Goal: Task Accomplishment & Management: Complete application form

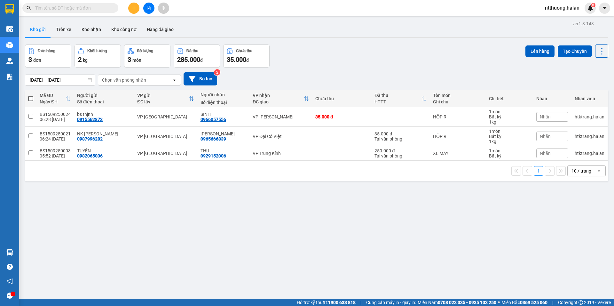
click at [588, 169] on div "10 / trang" at bounding box center [582, 171] width 29 height 10
drag, startPoint x: 578, startPoint y: 244, endPoint x: 385, endPoint y: 128, distance: 225.9
click at [578, 242] on span "100 / trang" at bounding box center [579, 242] width 23 height 6
drag, startPoint x: 597, startPoint y: 49, endPoint x: 597, endPoint y: 53, distance: 4.2
click at [597, 50] on icon at bounding box center [601, 51] width 9 height 9
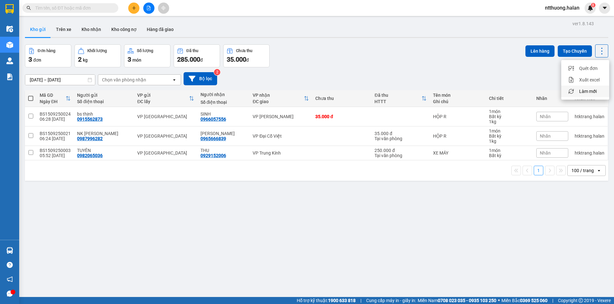
click at [593, 93] on span "Làm mới" at bounding box center [588, 91] width 18 height 6
click at [282, 136] on div "VP Đại Cồ Việt" at bounding box center [281, 136] width 56 height 5
checkbox input "true"
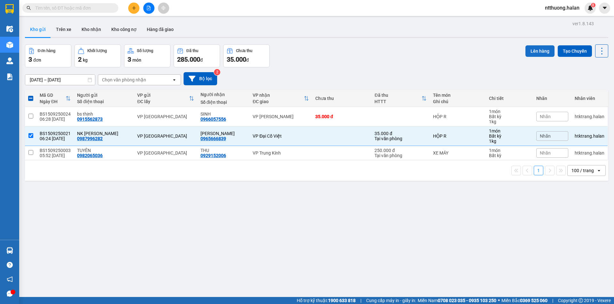
click at [533, 51] on button "Lên hàng" at bounding box center [539, 51] width 29 height 12
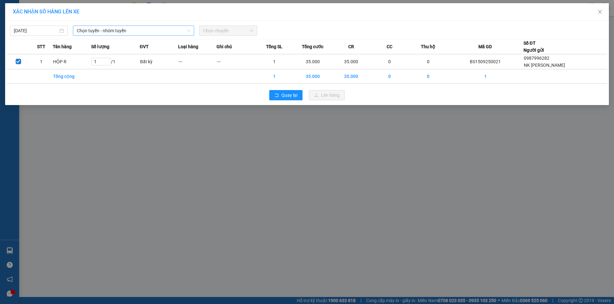
click at [122, 34] on span "Chọn tuyến - nhóm tuyến" at bounding box center [134, 31] width 114 height 10
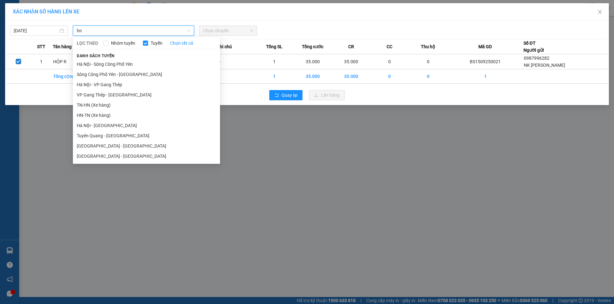
type input "h"
type input "HN"
click at [94, 104] on li "TN-HN (Xe hàng)" at bounding box center [146, 105] width 147 height 10
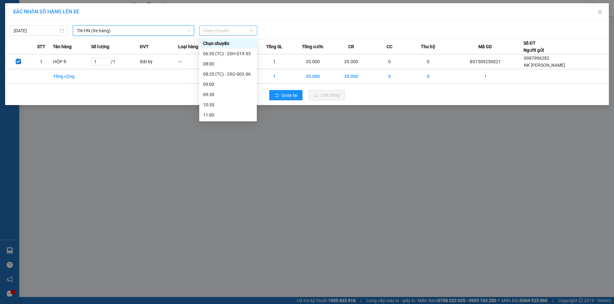
click at [211, 34] on span "Chọn chuyến" at bounding box center [228, 31] width 50 height 10
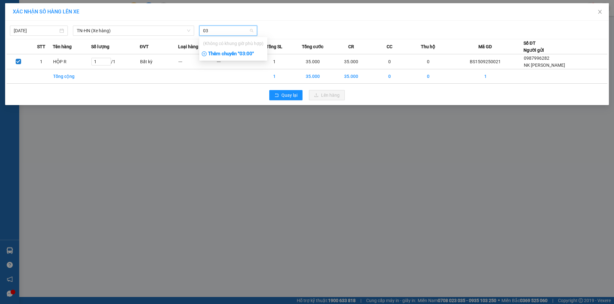
type input "0"
type input "0631"
click at [239, 54] on div "Thêm chuyến " 06:31 "" at bounding box center [233, 54] width 68 height 11
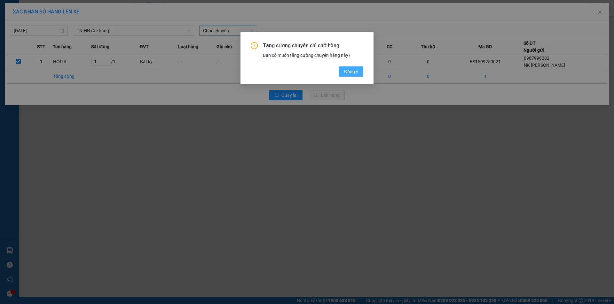
click at [344, 70] on span "Đồng ý" at bounding box center [351, 71] width 14 height 7
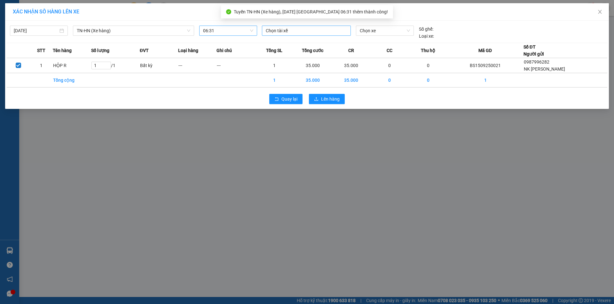
click at [280, 32] on div at bounding box center [306, 31] width 86 height 8
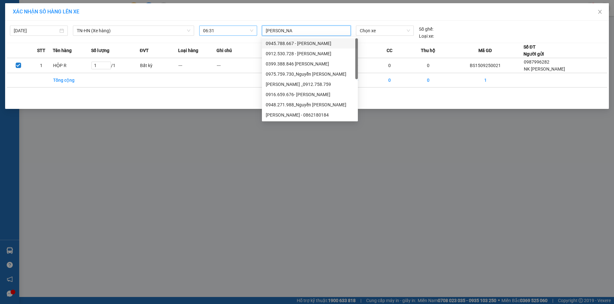
type input "NGUYEN QUOC"
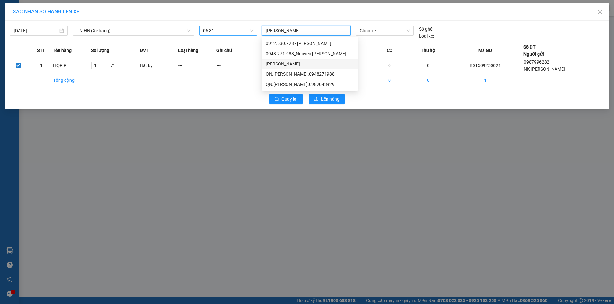
click at [295, 63] on div "Nguyễn Quốc Cường" at bounding box center [310, 63] width 88 height 7
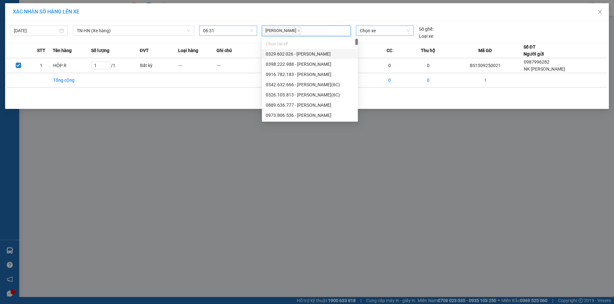
click at [370, 34] on span "Chọn xe" at bounding box center [385, 31] width 50 height 10
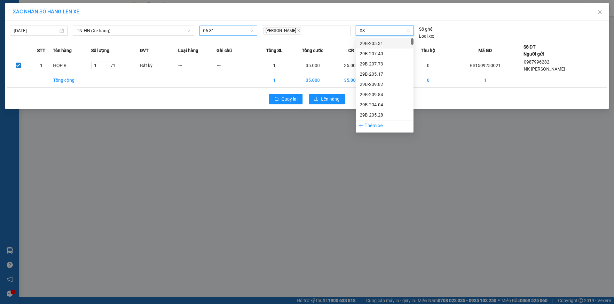
type input "035"
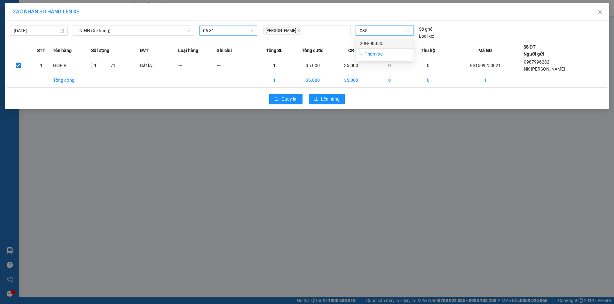
click at [383, 42] on div "20G-000.35" at bounding box center [385, 43] width 50 height 7
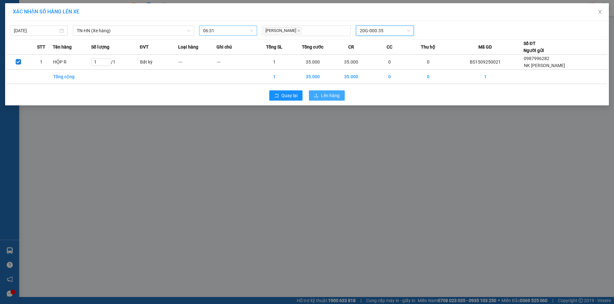
click at [335, 95] on span "Lên hàng" at bounding box center [330, 95] width 19 height 7
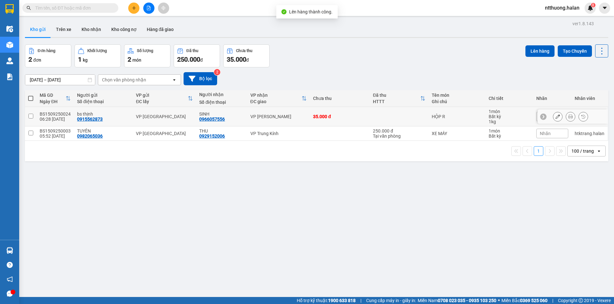
click at [333, 115] on div "35.000 đ" at bounding box center [339, 116] width 53 height 5
checkbox input "true"
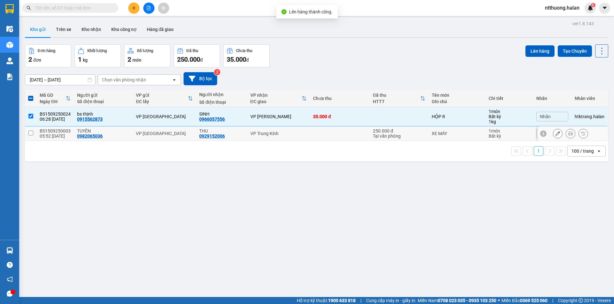
click at [340, 130] on td at bounding box center [340, 134] width 60 height 14
checkbox input "true"
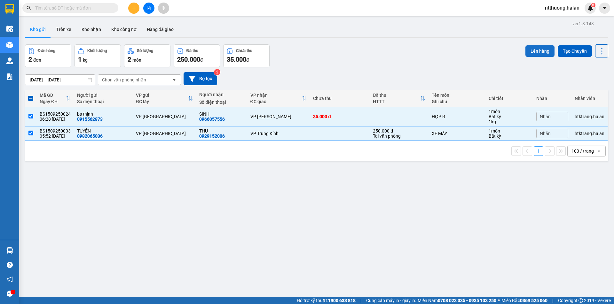
click at [531, 50] on button "Lên hàng" at bounding box center [539, 51] width 29 height 12
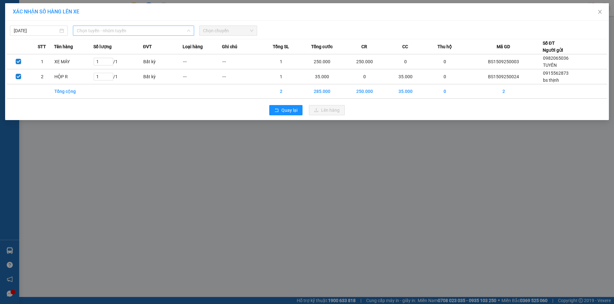
click at [136, 33] on span "Chọn tuyến - nhóm tuyến" at bounding box center [134, 31] width 114 height 10
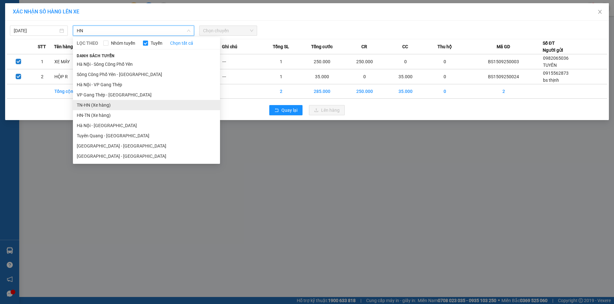
type input "HN"
click at [96, 104] on li "TN-HN (Xe hàng)" at bounding box center [146, 105] width 147 height 10
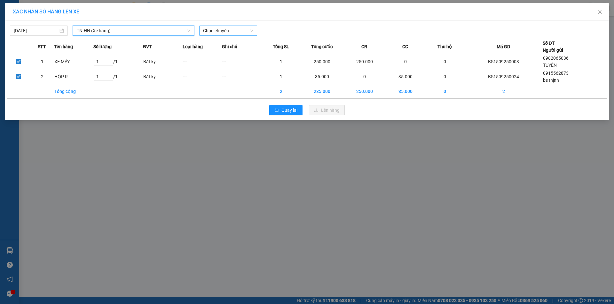
click at [220, 32] on span "Chọn chuyến" at bounding box center [228, 31] width 50 height 10
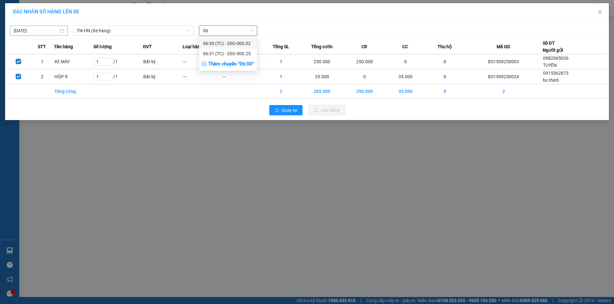
type input "06"
click at [38, 32] on body "Kết quả tìm kiếm ( 0 ) Bộ lọc No Data ntthuong.halan 8 Điều hành xe Kho hàng mớ…" at bounding box center [307, 152] width 614 height 304
type input "14/09/2025"
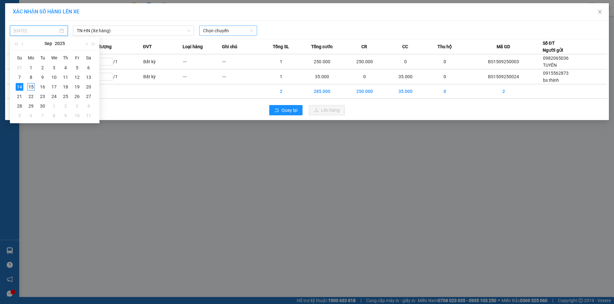
click at [31, 86] on div "15" at bounding box center [31, 87] width 8 height 8
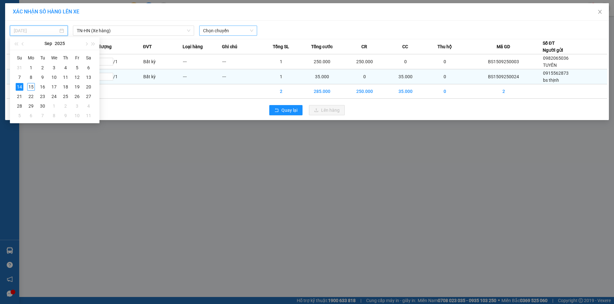
type input "15/09/2025"
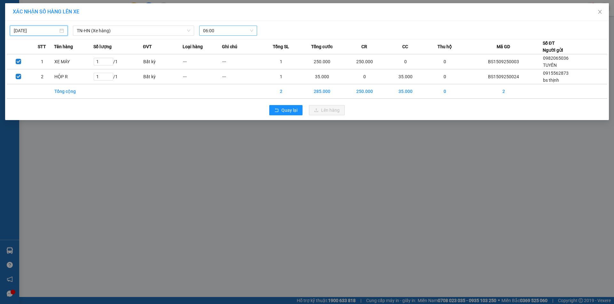
click at [221, 30] on span "06:00" at bounding box center [228, 31] width 50 height 10
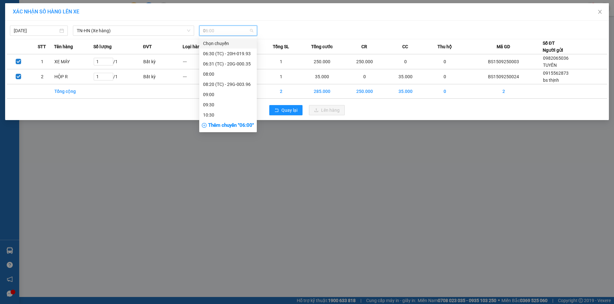
type input "06"
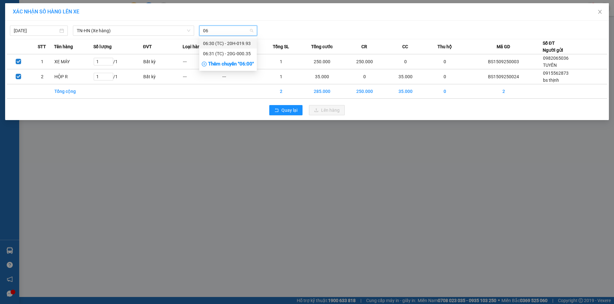
click at [247, 42] on div "06:30 (TC) - 20H-019.93" at bounding box center [228, 43] width 50 height 7
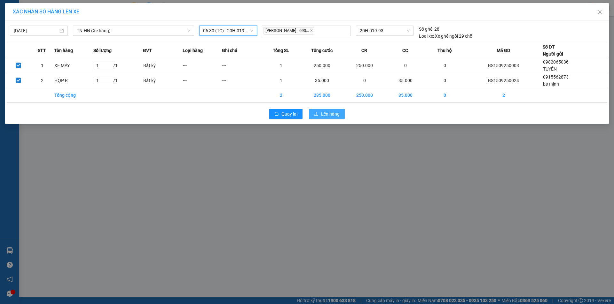
click at [324, 114] on span "Lên hàng" at bounding box center [330, 114] width 19 height 7
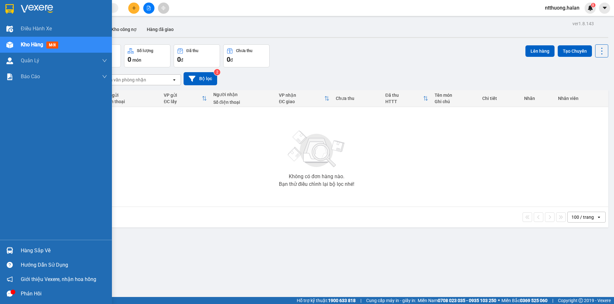
click at [32, 247] on div "Hàng sắp về" at bounding box center [64, 251] width 86 height 10
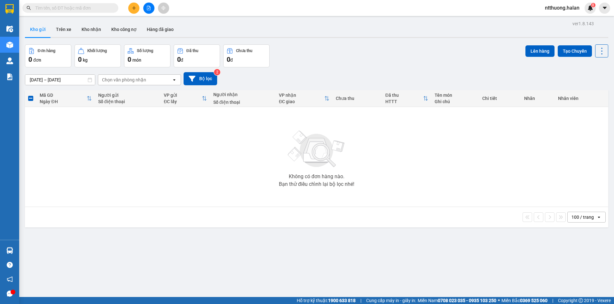
click at [135, 8] on section "Kết quả tìm kiếm ( 0 ) Bộ lọc No Data ntthuong.halan 8 Điều hành xe Kho hàng mớ…" at bounding box center [307, 152] width 614 height 304
click at [135, 8] on icon "plus" at bounding box center [134, 8] width 4 height 0
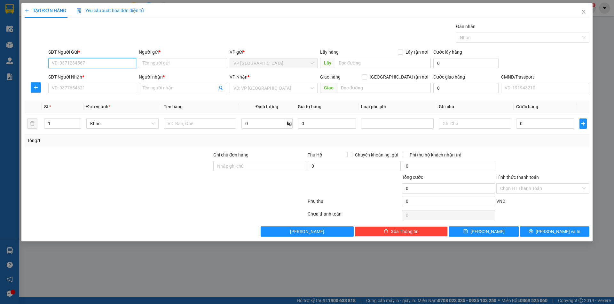
paste input "0983314341"
type input "0983314341"
click at [82, 76] on div "0983314341 - LỆ, BK" at bounding box center [92, 76] width 80 height 7
type input "LỆ, BK"
checkbox input "true"
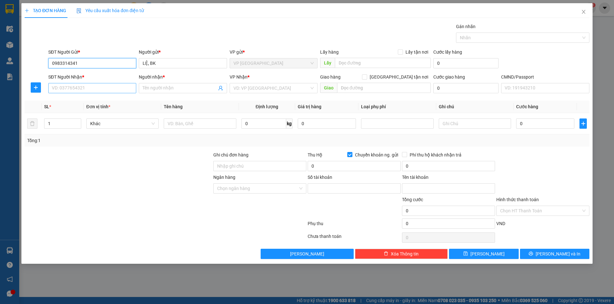
type input "0983314341"
click at [80, 89] on input "SĐT Người Nhận *" at bounding box center [92, 88] width 88 height 10
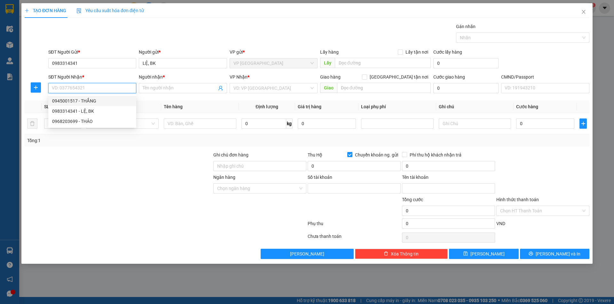
click at [81, 98] on div "0945001517 - THẮNG" at bounding box center [92, 101] width 80 height 7
type input "0945001517"
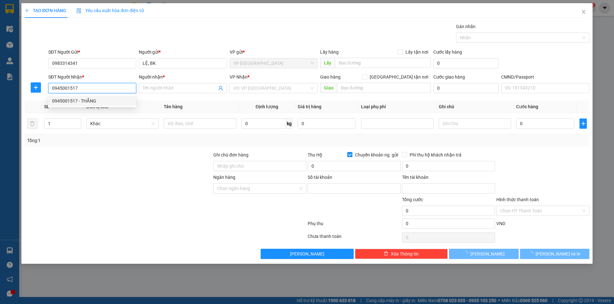
type input "THẮNG"
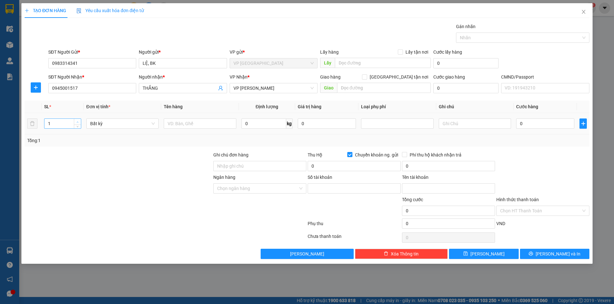
type input "2"
click at [78, 122] on icon "up" at bounding box center [77, 122] width 2 height 2
click at [187, 122] on input "text" at bounding box center [200, 124] width 72 height 10
type input "CAN RƯỢU"
click at [445, 125] on input "text" at bounding box center [475, 124] width 72 height 10
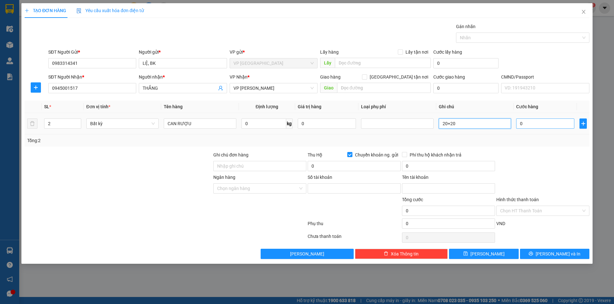
type input "20+20"
click at [546, 125] on input "0" at bounding box center [545, 124] width 58 height 10
type input "1"
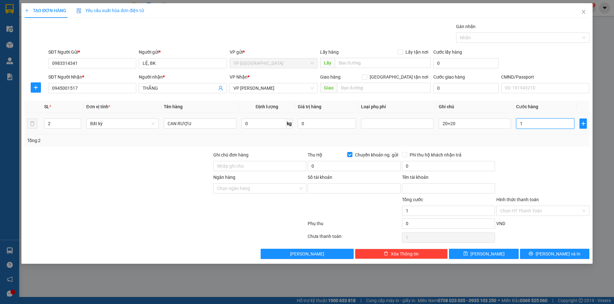
type input "11"
type input "110"
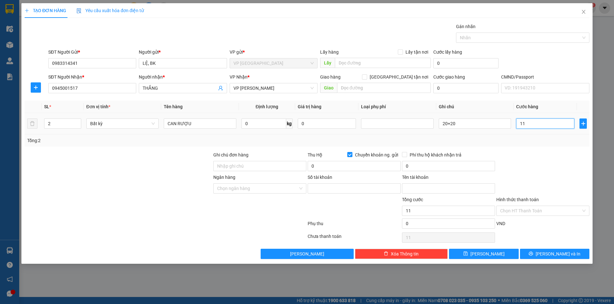
type input "110"
type input "110.000"
click at [543, 152] on div at bounding box center [543, 163] width 94 height 22
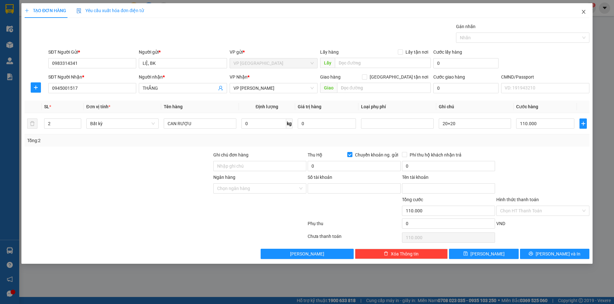
click at [584, 14] on icon "close" at bounding box center [583, 11] width 5 height 5
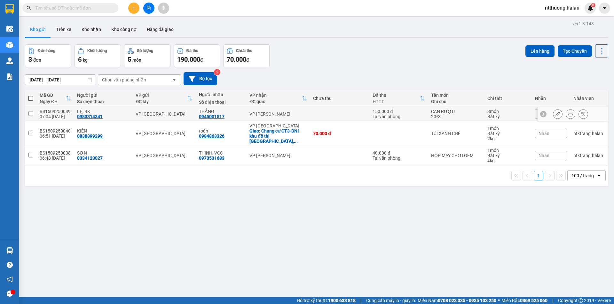
click at [299, 115] on div "VP [PERSON_NAME]" at bounding box center [277, 114] width 57 height 5
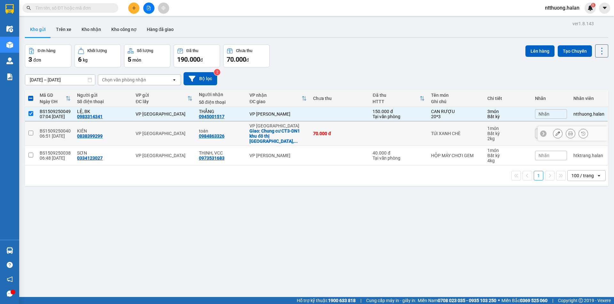
scroll to position [29, 0]
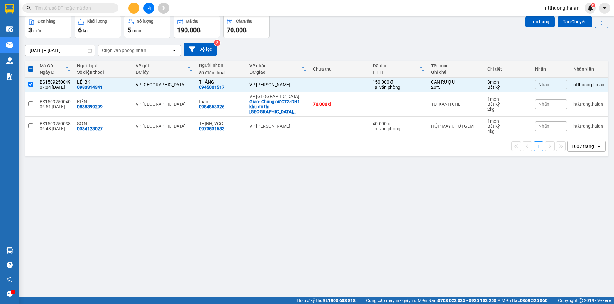
click at [539, 86] on span "Nhãn" at bounding box center [544, 84] width 11 height 5
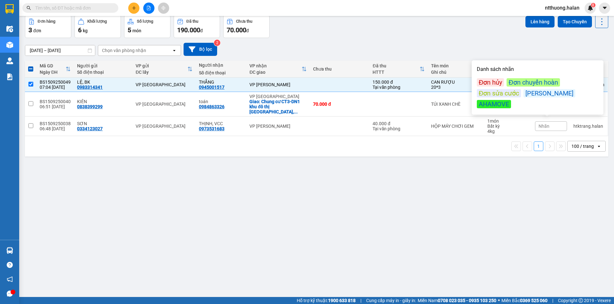
click at [509, 92] on div "Đơn sửa cước" at bounding box center [499, 93] width 44 height 8
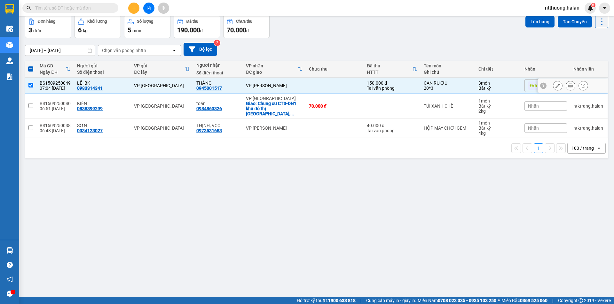
click at [276, 86] on div "VP [PERSON_NAME]" at bounding box center [274, 85] width 56 height 5
checkbox input "false"
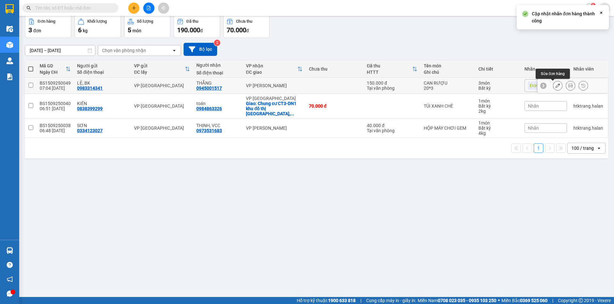
click at [555, 86] on icon at bounding box center [557, 85] width 4 height 4
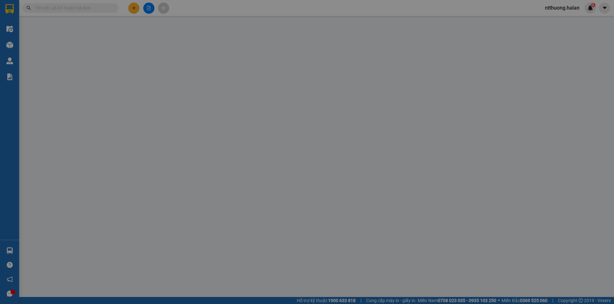
type input "0983314341"
type input "0945001517"
checkbox input "true"
type input "150.000"
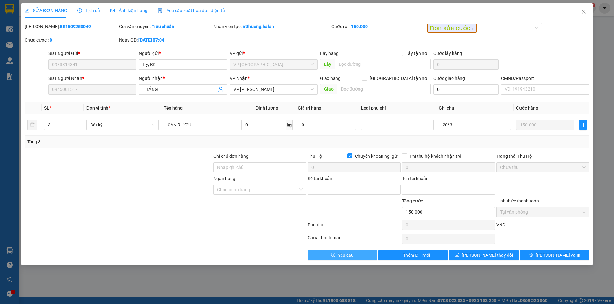
click at [342, 255] on span "Yêu cầu" at bounding box center [346, 255] width 16 height 7
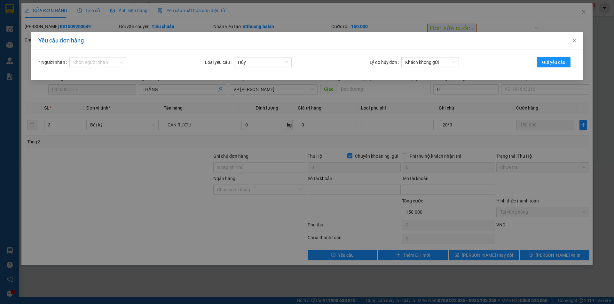
drag, startPoint x: 101, startPoint y: 62, endPoint x: 102, endPoint y: 71, distance: 9.0
click at [101, 62] on input "Người nhận" at bounding box center [95, 63] width 45 height 10
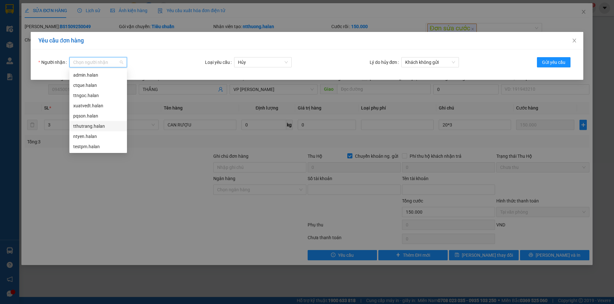
drag, startPoint x: 88, startPoint y: 127, endPoint x: 191, endPoint y: 88, distance: 109.3
click at [89, 127] on div "tthutrang.halan" at bounding box center [98, 126] width 50 height 7
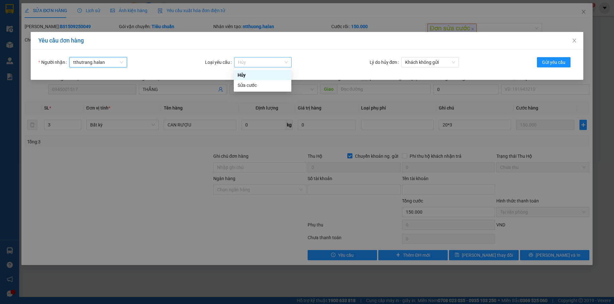
click at [250, 62] on span "Hủy" at bounding box center [263, 63] width 50 height 10
click at [245, 86] on div "Sửa cước" at bounding box center [263, 85] width 50 height 7
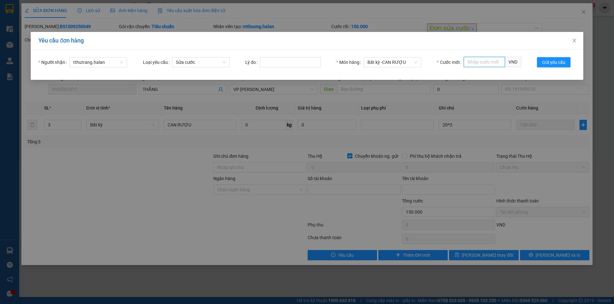
click at [483, 61] on input "Cước mới" at bounding box center [484, 62] width 41 height 10
click at [474, 73] on div "110,000" at bounding box center [493, 75] width 50 height 7
type input "110,000"
click at [269, 63] on input "Lý do" at bounding box center [290, 62] width 61 height 10
type input "NHẦM CƯỚC"
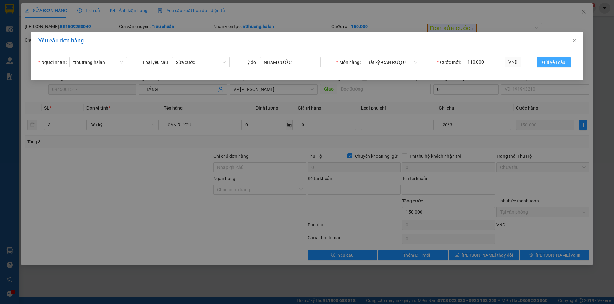
click at [556, 62] on span "Gửi yêu cầu" at bounding box center [553, 62] width 23 height 7
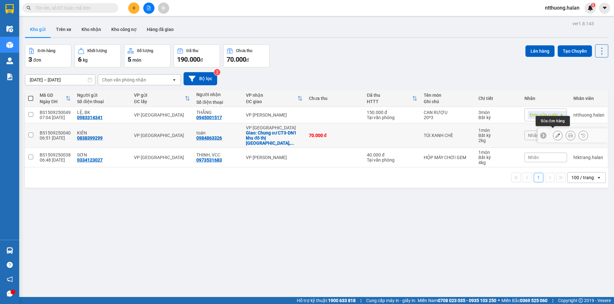
click at [553, 133] on button at bounding box center [557, 135] width 9 height 11
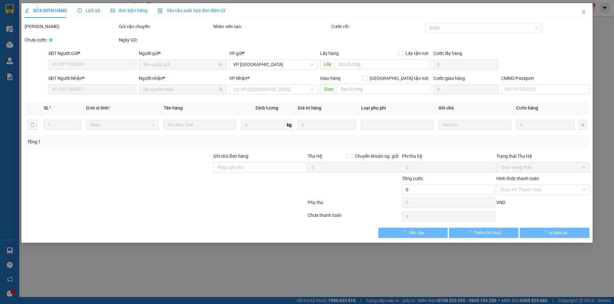
type input "0838399299"
type input "0984863326"
checkbox input "true"
type input "Chung cư CT3-DN1 khu đô thị Văn Khê, XQF6+WX2, La Khê, Hà Đông, Hà Nội, Việt Nam"
type input "70.000"
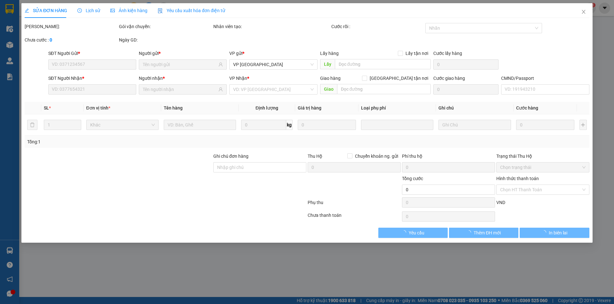
type input "70.000"
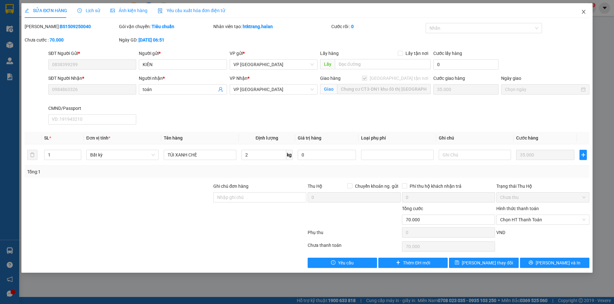
click at [584, 12] on icon "close" at bounding box center [584, 12] width 4 height 4
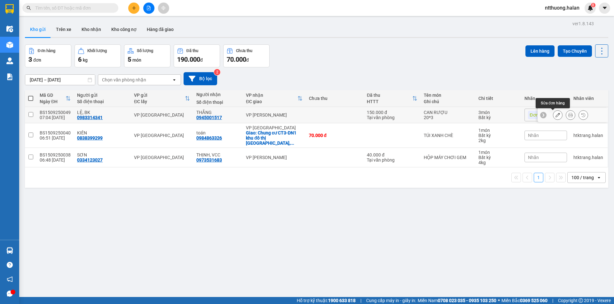
click at [555, 115] on icon at bounding box center [557, 115] width 4 height 4
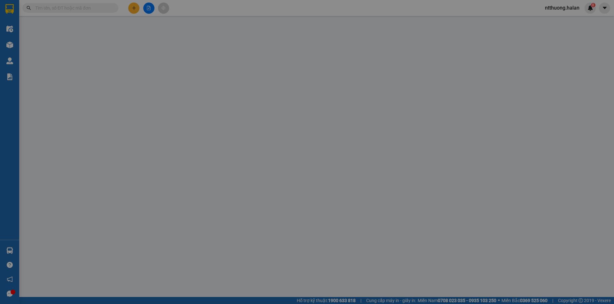
type input "0983314341"
type input "0945001517"
checkbox input "true"
type input "150.000"
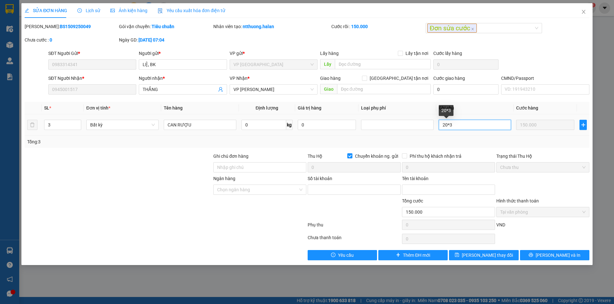
click at [455, 124] on input "20*3" at bounding box center [475, 125] width 72 height 10
type input "20*2"
click at [479, 255] on span "Lưu thay đổi" at bounding box center [487, 255] width 51 height 7
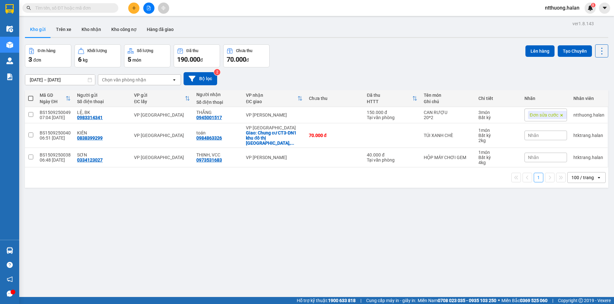
click at [52, 10] on input "text" at bounding box center [72, 7] width 75 height 7
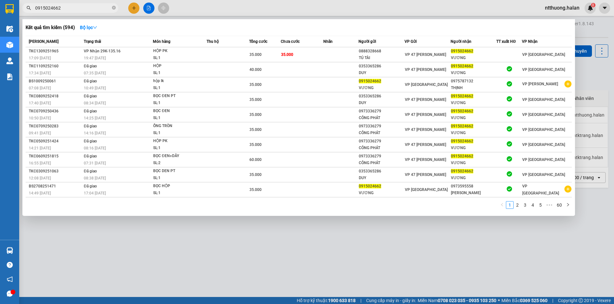
click at [71, 7] on input "0915024662" at bounding box center [72, 7] width 75 height 7
drag, startPoint x: 72, startPoint y: 7, endPoint x: 80, endPoint y: 4, distance: 8.4
click at [72, 7] on input "0915024662" at bounding box center [72, 7] width 75 height 7
click at [80, 8] on input "0915024662" at bounding box center [72, 7] width 75 height 7
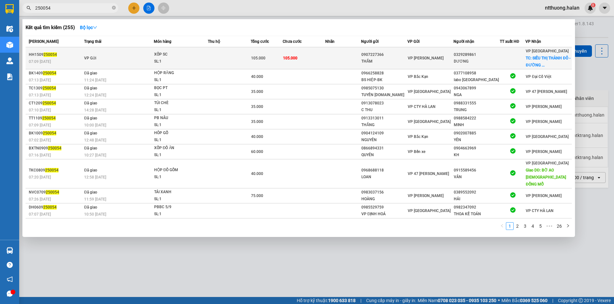
type input "250054"
click at [220, 61] on td at bounding box center [229, 58] width 43 height 22
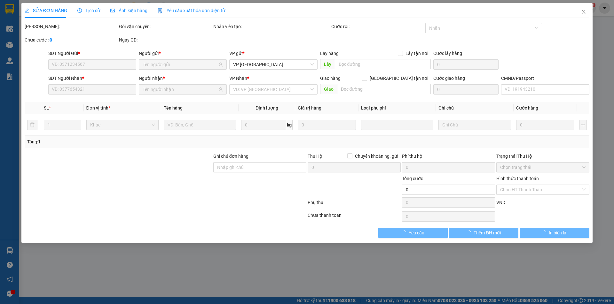
type input "0907227366"
type input "THẮM"
type input "0329289861"
type input "DƯƠNG"
checkbox input "true"
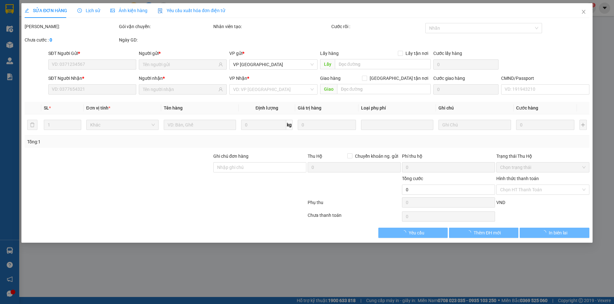
type input "SIÊU THỊ THÀNH ĐÔ - ĐƯỜNG MINH CẦU KÉO DÀI"
type input "15.000"
type input "105.000"
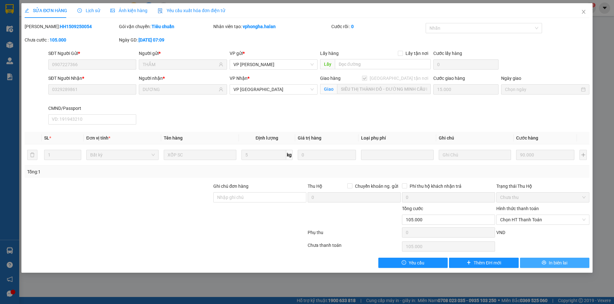
drag, startPoint x: 555, startPoint y: 263, endPoint x: 559, endPoint y: 249, distance: 14.8
click at [558, 260] on span "In biên lai" at bounding box center [558, 263] width 19 height 7
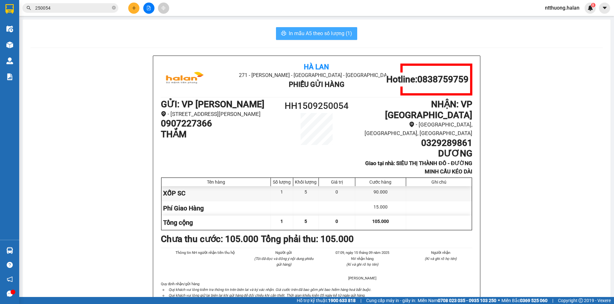
click at [308, 31] on span "In mẫu A5 theo số lượng (1)" at bounding box center [320, 33] width 63 height 8
click at [512, 131] on div "Hà Lan 271 - Dương Tự Minh - Phường Tân Long - Thái Nguyên Phiếu Gửi Hàng Hotli…" at bounding box center [316, 194] width 572 height 276
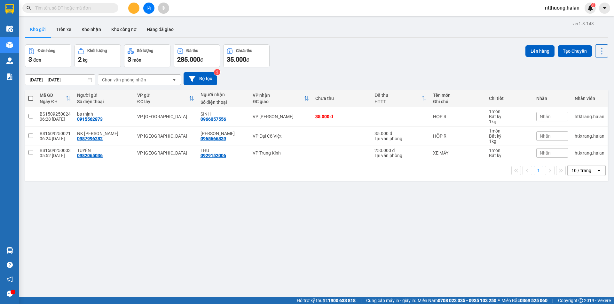
click at [60, 6] on input "text" at bounding box center [72, 7] width 75 height 7
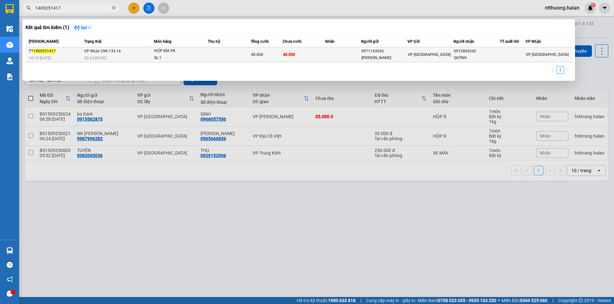
type input "1409251417"
click at [210, 51] on td at bounding box center [229, 54] width 43 height 15
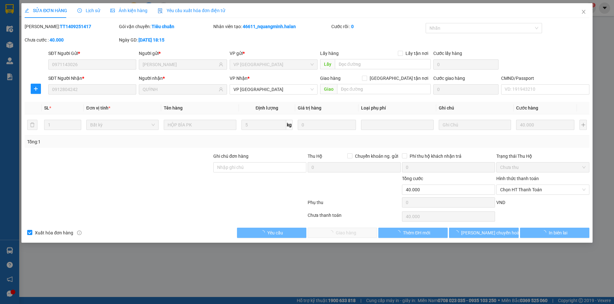
type input "0971143026"
type input "[PERSON_NAME]"
type input "0912804242"
type input "QUỲNH"
type input "40.000"
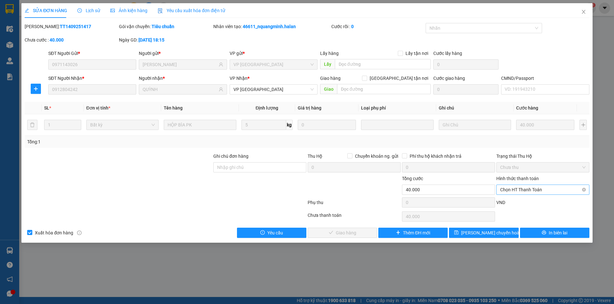
click at [516, 189] on span "Chọn HT Thanh Toán" at bounding box center [542, 190] width 85 height 10
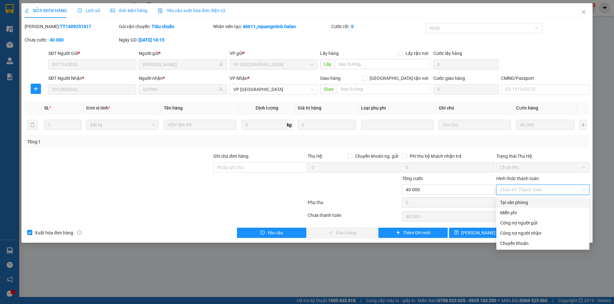
click at [515, 202] on div "Tại văn phòng" at bounding box center [542, 202] width 85 height 7
type input "0"
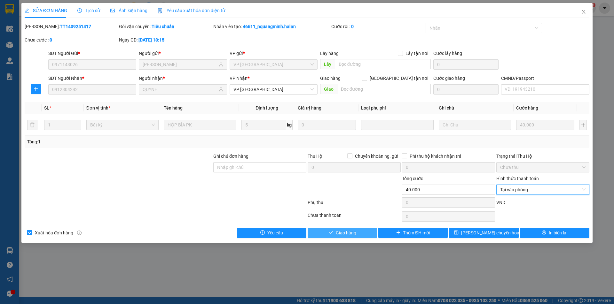
click at [338, 232] on span "Giao hàng" at bounding box center [346, 233] width 20 height 7
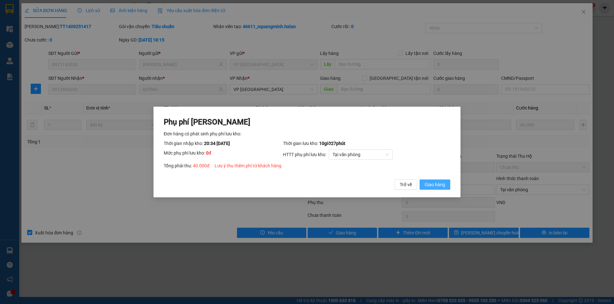
click at [434, 185] on span "Giao hàng" at bounding box center [435, 184] width 20 height 7
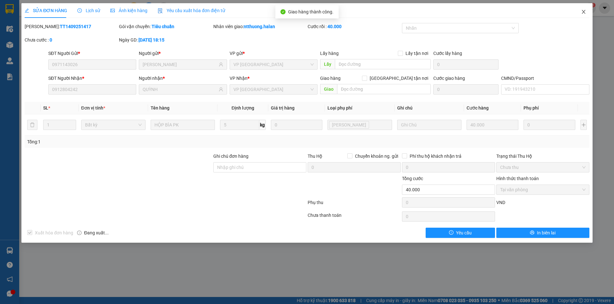
click at [584, 12] on icon "close" at bounding box center [584, 12] width 4 height 4
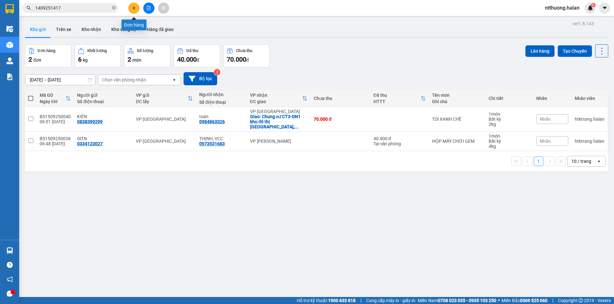
click at [134, 9] on icon "plus" at bounding box center [134, 8] width 4 height 4
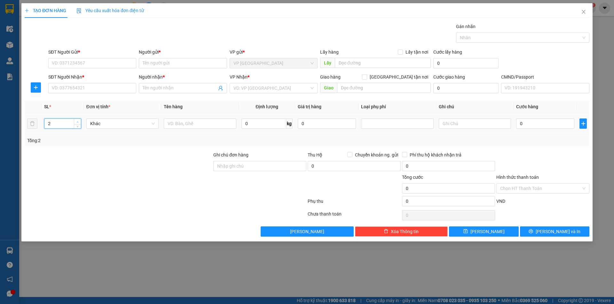
click at [77, 122] on icon "up" at bounding box center [78, 122] width 2 height 1
type input "3"
click at [77, 122] on icon "up" at bounding box center [78, 122] width 2 height 1
click at [183, 125] on input "text" at bounding box center [200, 124] width 72 height 10
type input "CAN RƯỢU"
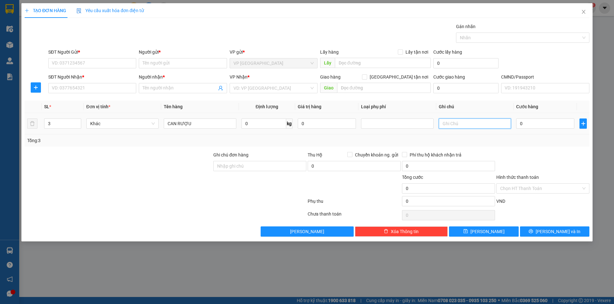
click at [451, 126] on input "text" at bounding box center [475, 124] width 72 height 10
type input "20*3"
drag, startPoint x: 86, startPoint y: 63, endPoint x: 91, endPoint y: 62, distance: 5.2
click at [86, 63] on input "SĐT Người Gửi *" at bounding box center [92, 63] width 88 height 10
type input "0983314341"
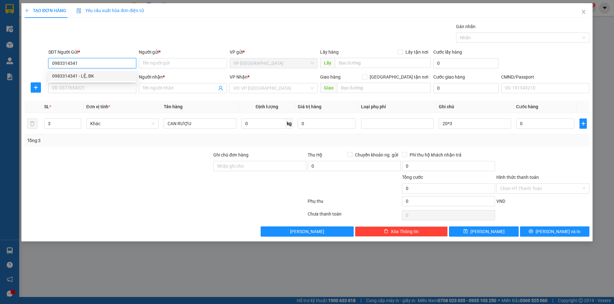
click at [81, 74] on div "0983314341 - LỆ, BK" at bounding box center [92, 76] width 80 height 7
type input "LỆ, BK"
type input "0983314341"
click at [83, 87] on input "SĐT Người Nhận *" at bounding box center [92, 88] width 88 height 10
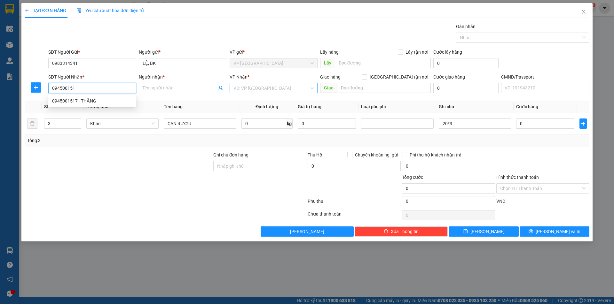
type input "0945001517"
click at [67, 101] on div "0945001517 - THẮNG" at bounding box center [92, 101] width 80 height 7
type input "THẮNG"
checkbox input "true"
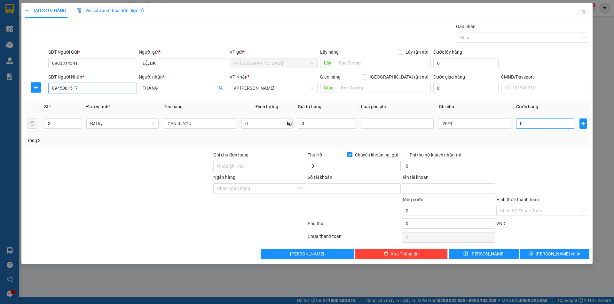
type input "0945001517"
type input "1"
type input "15"
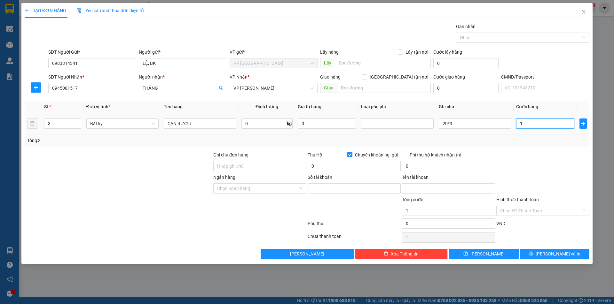
type input "15"
type input "150"
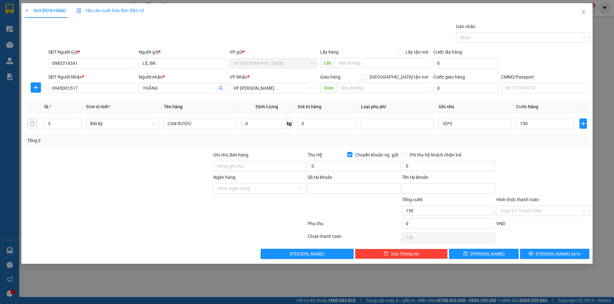
type input "150.000"
click at [533, 175] on div "Ngân hàng Chọn ngân hàng Số tài khoản Tên tài khoản" at bounding box center [307, 185] width 566 height 22
click at [530, 208] on input "Hình thức thanh toán" at bounding box center [540, 211] width 81 height 10
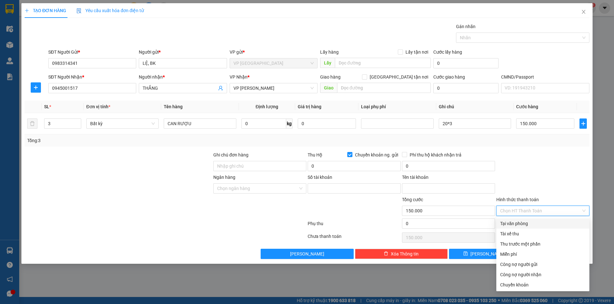
click at [515, 222] on div "Tại văn phòng" at bounding box center [542, 223] width 85 height 7
type input "0"
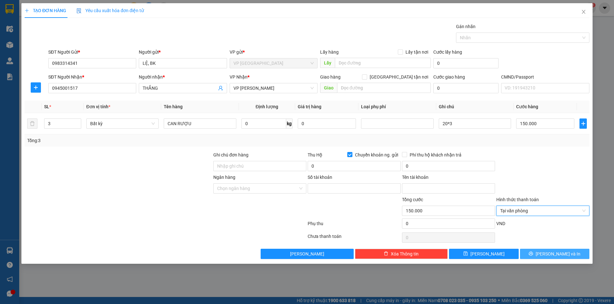
click at [533, 252] on icon "printer" at bounding box center [531, 254] width 4 height 4
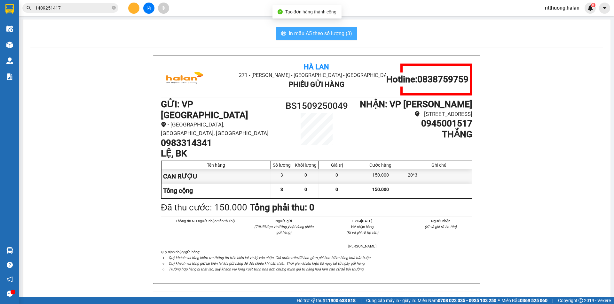
click at [320, 32] on span "In mẫu A5 theo số lượng (3)" at bounding box center [320, 33] width 63 height 8
click at [189, 138] on h1 "0983314341" at bounding box center [219, 143] width 117 height 11
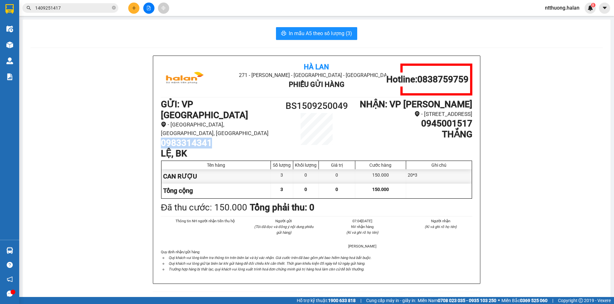
click at [189, 138] on h1 "0983314341" at bounding box center [219, 143] width 117 height 11
copy h1 "0983314341"
